Goal: Task Accomplishment & Management: Complete application form

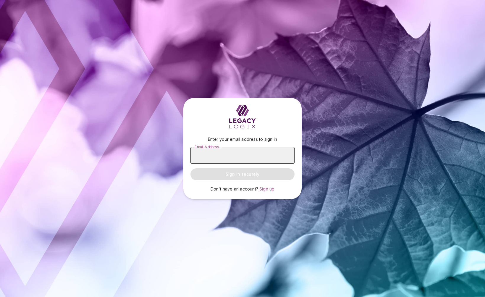
click at [218, 153] on input "Email Address" at bounding box center [242, 155] width 104 height 17
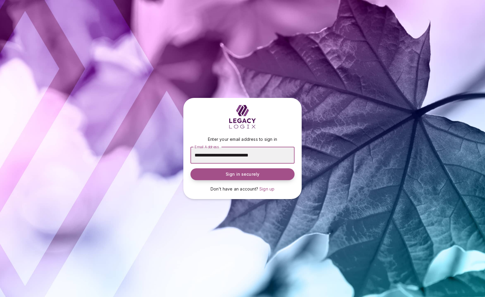
type input "**********"
click at [238, 175] on span "Sign in securely" at bounding box center [242, 174] width 34 height 6
